Goal: Task Accomplishment & Management: Complete application form

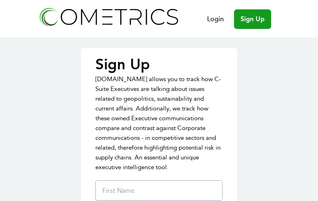
type input "sWOCKuUzar"
type input "rTxmFHcS"
type input "amy.harris@bcbsnc.com"
